Goal: Use online tool/utility

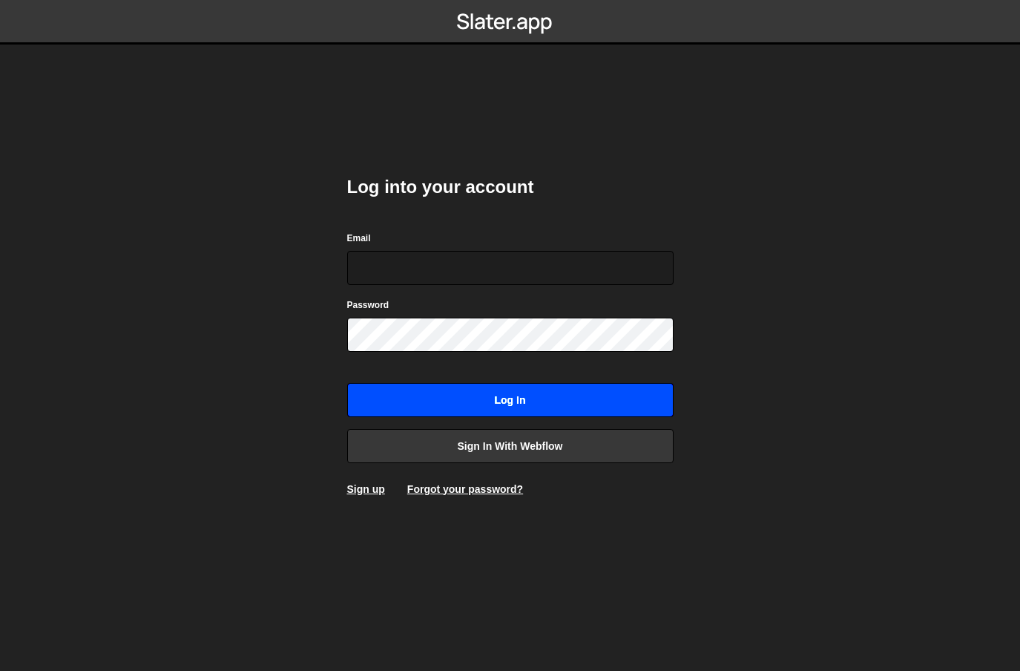
type input "[EMAIL_ADDRESS][DOMAIN_NAME]"
click at [459, 392] on input "Log in" at bounding box center [510, 400] width 327 height 34
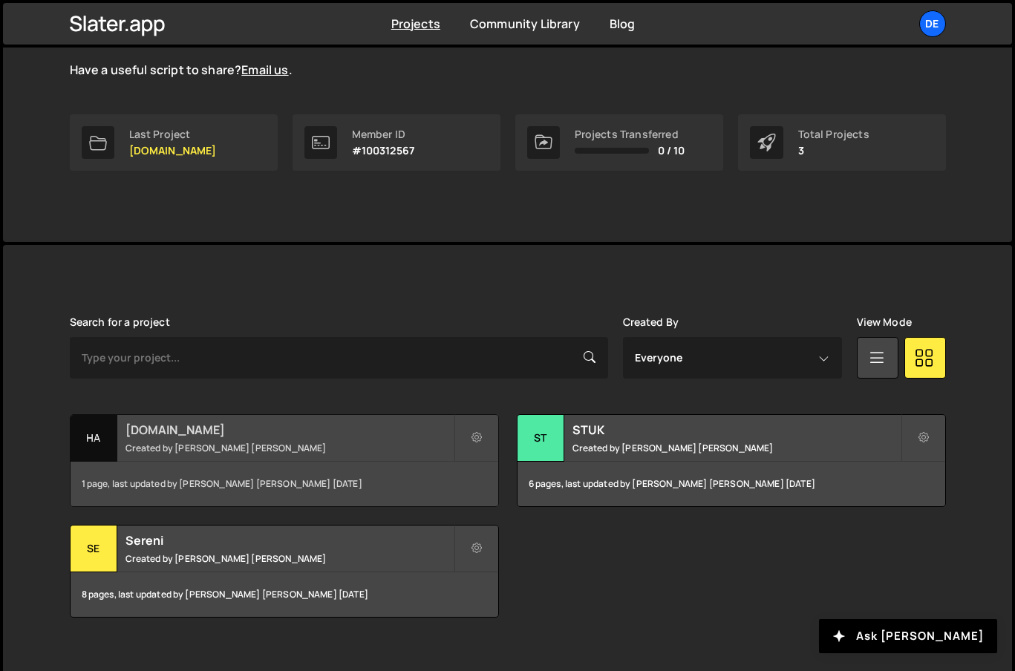
scroll to position [204, 0]
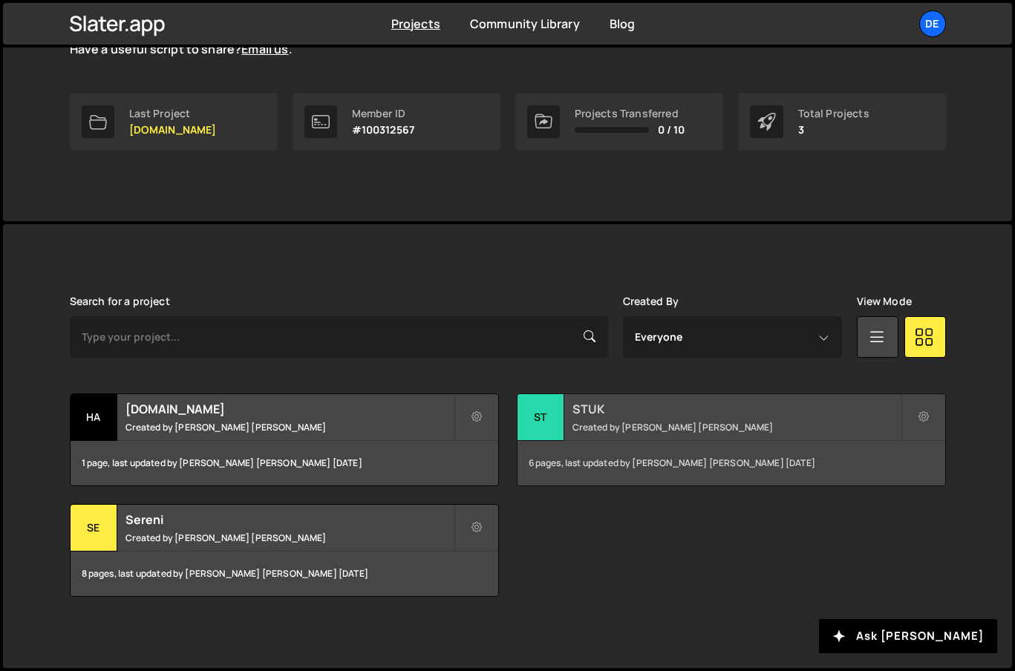
click at [735, 418] on div "STUK Created by Dewald Venter" at bounding box center [730, 417] width 427 height 46
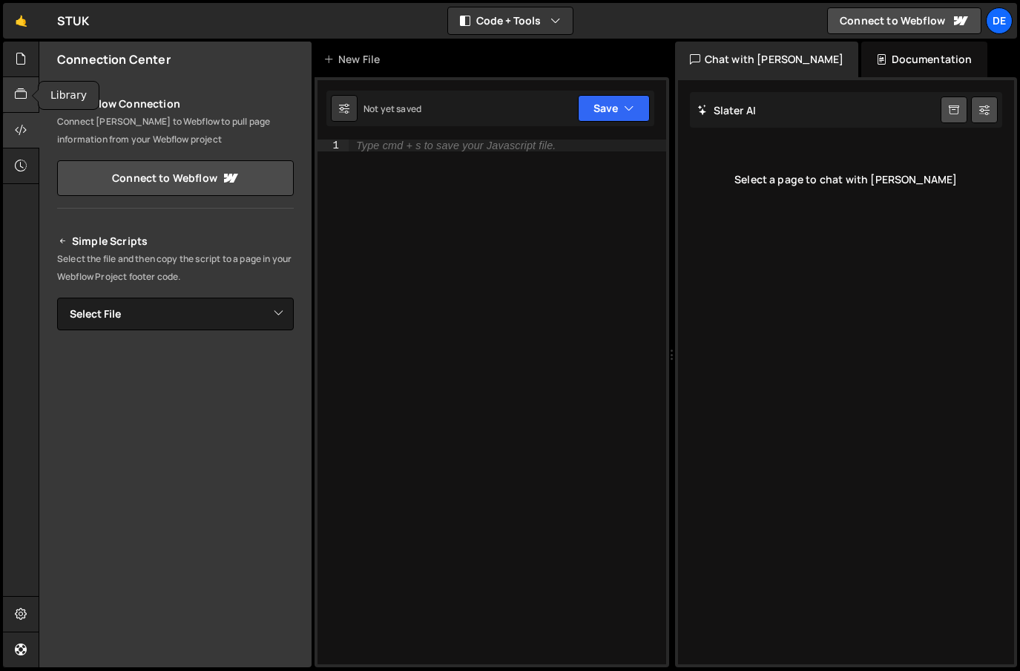
click at [10, 89] on div at bounding box center [21, 95] width 36 height 36
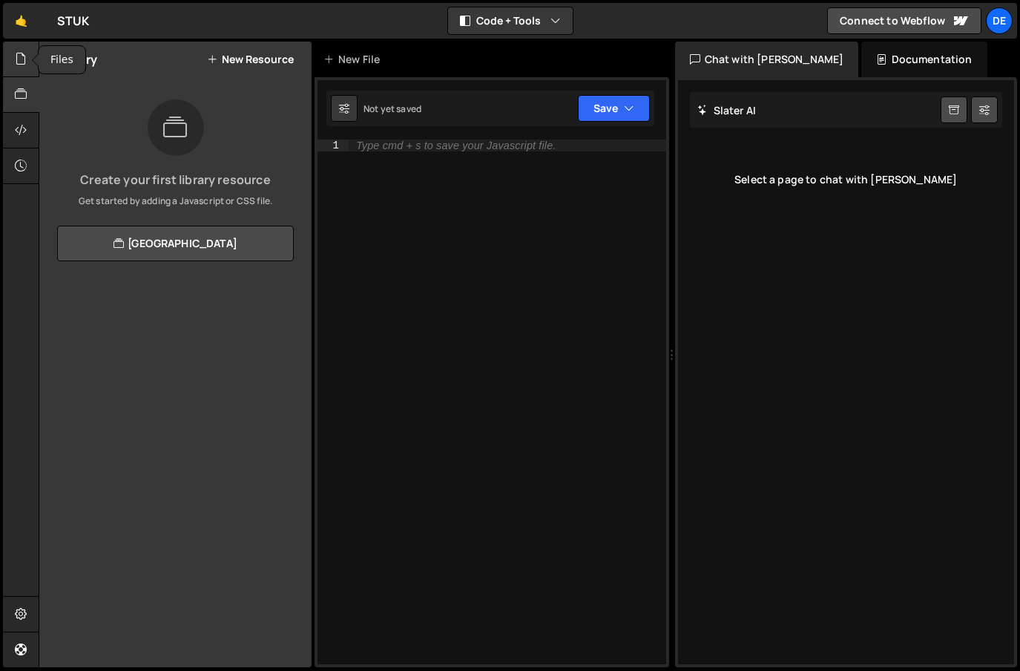
click at [19, 65] on icon at bounding box center [21, 58] width 12 height 16
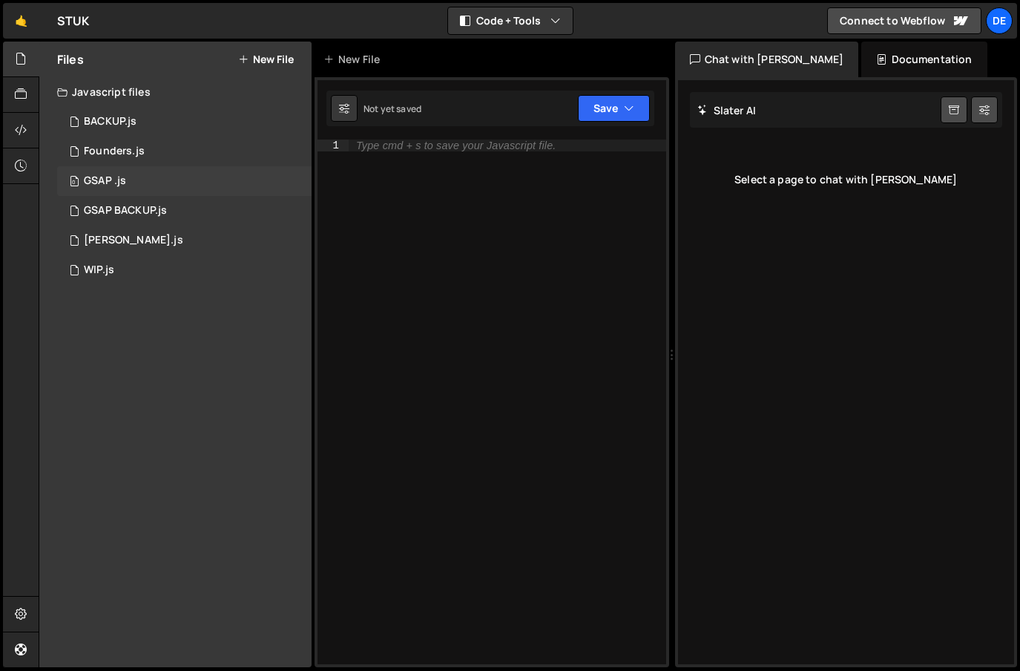
click at [149, 174] on div "0 GSAP .js 0" at bounding box center [184, 181] width 255 height 30
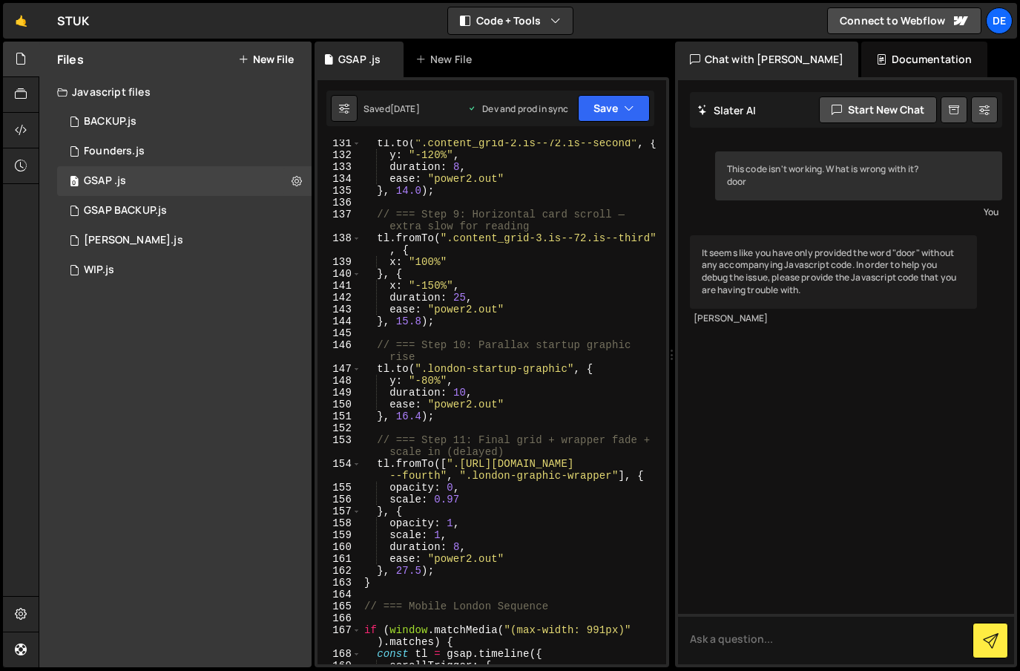
scroll to position [1682, 0]
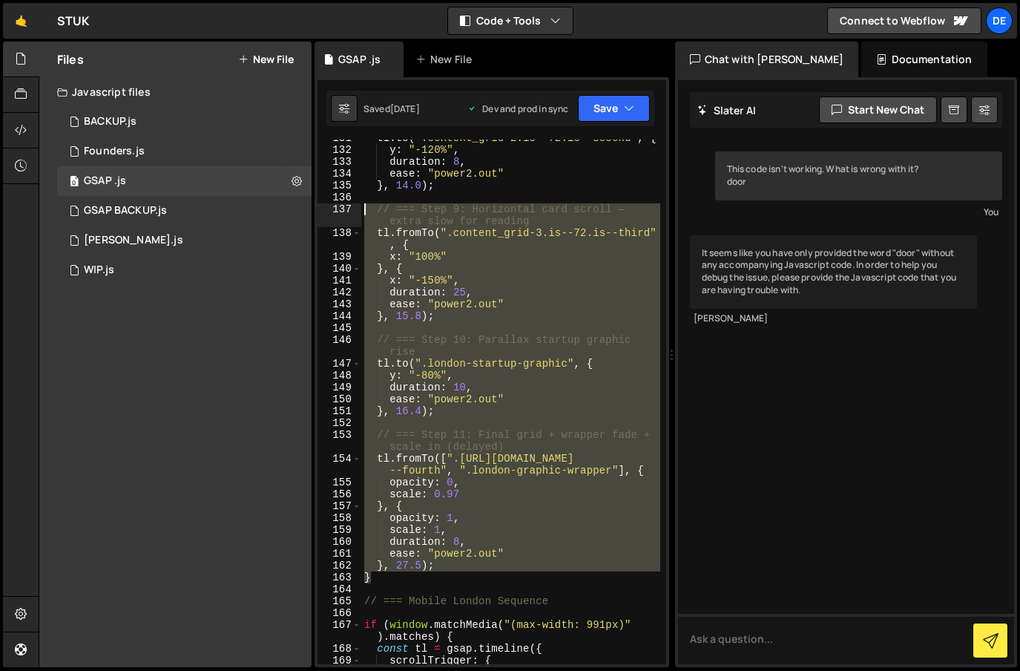
drag, startPoint x: 382, startPoint y: 580, endPoint x: 345, endPoint y: 212, distance: 370.0
click at [345, 212] on div "} 131 132 133 134 135 136 137 138 139 140 141 142 143 144 145 146 147 148 149 1…" at bounding box center [492, 402] width 349 height 525
type textarea "// === Step 9: Horizontal card scroll — extra slow for reading tl.fromTo(".cont…"
